Goal: Entertainment & Leisure: Consume media (video, audio)

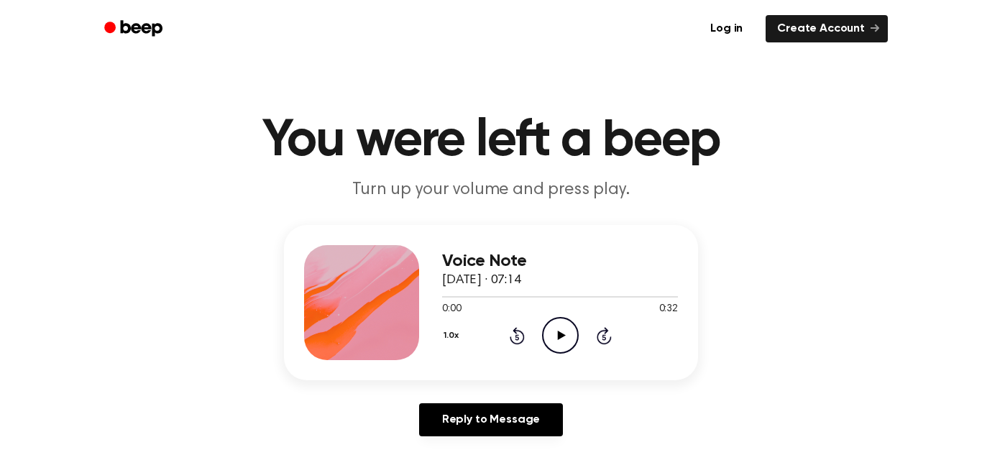
click at [544, 328] on circle at bounding box center [560, 335] width 35 height 35
click at [560, 342] on icon "Play Audio" at bounding box center [560, 335] width 37 height 37
